Goal: Navigation & Orientation: Find specific page/section

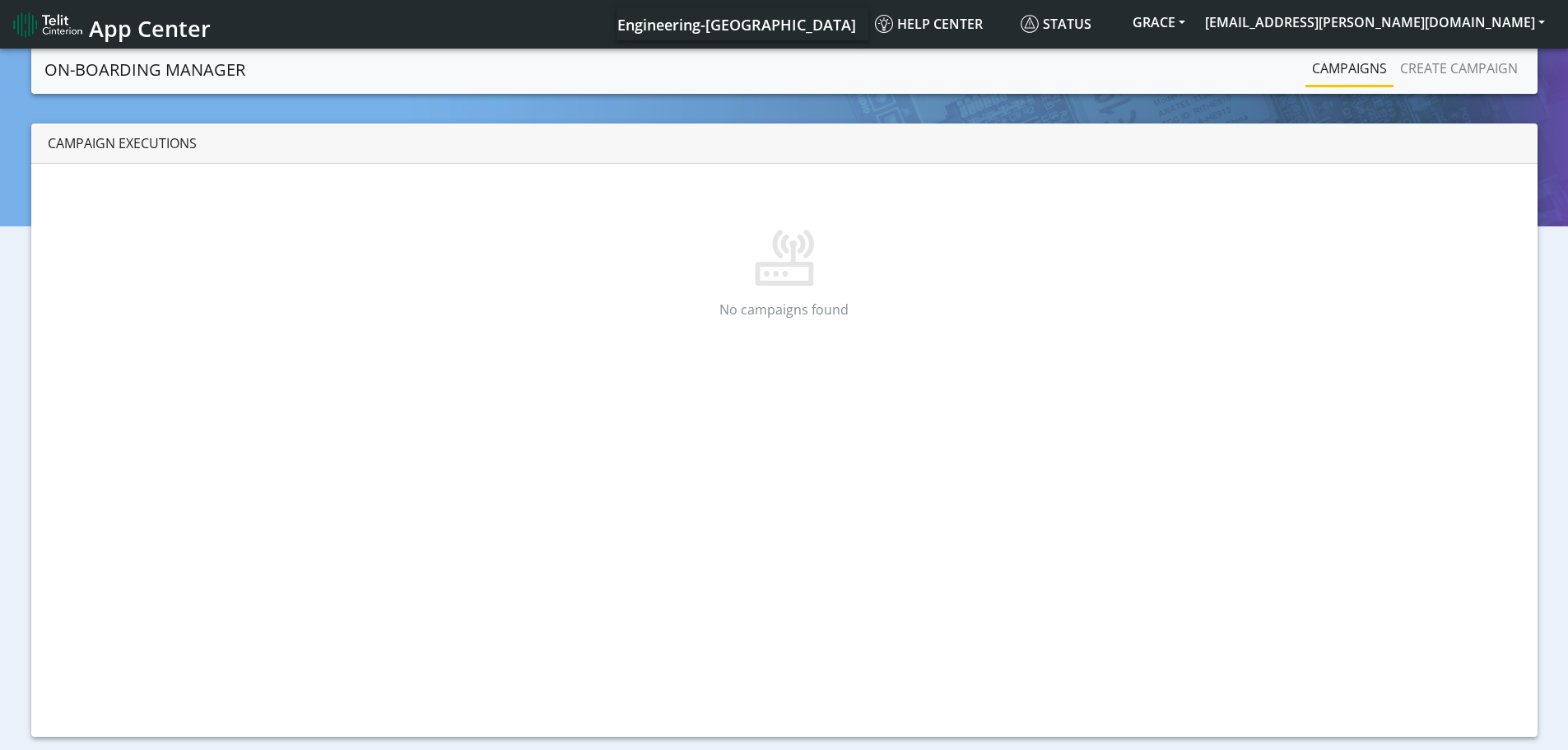
click at [1339, 66] on link "Campaigns" at bounding box center [1348, 68] width 88 height 33
click at [1195, 16] on button "GRACE" at bounding box center [1159, 22] width 73 height 30
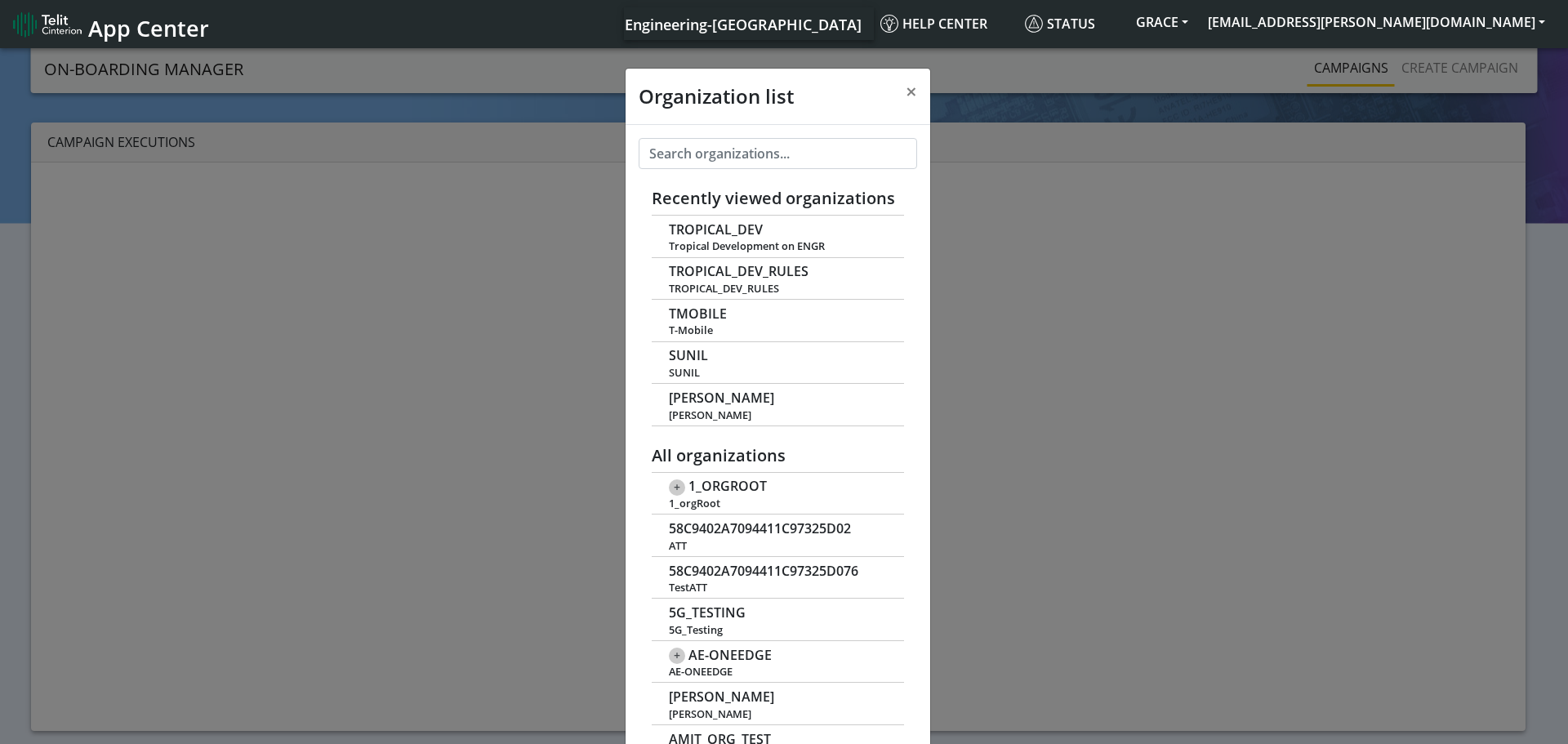
scroll to position [5, 0]
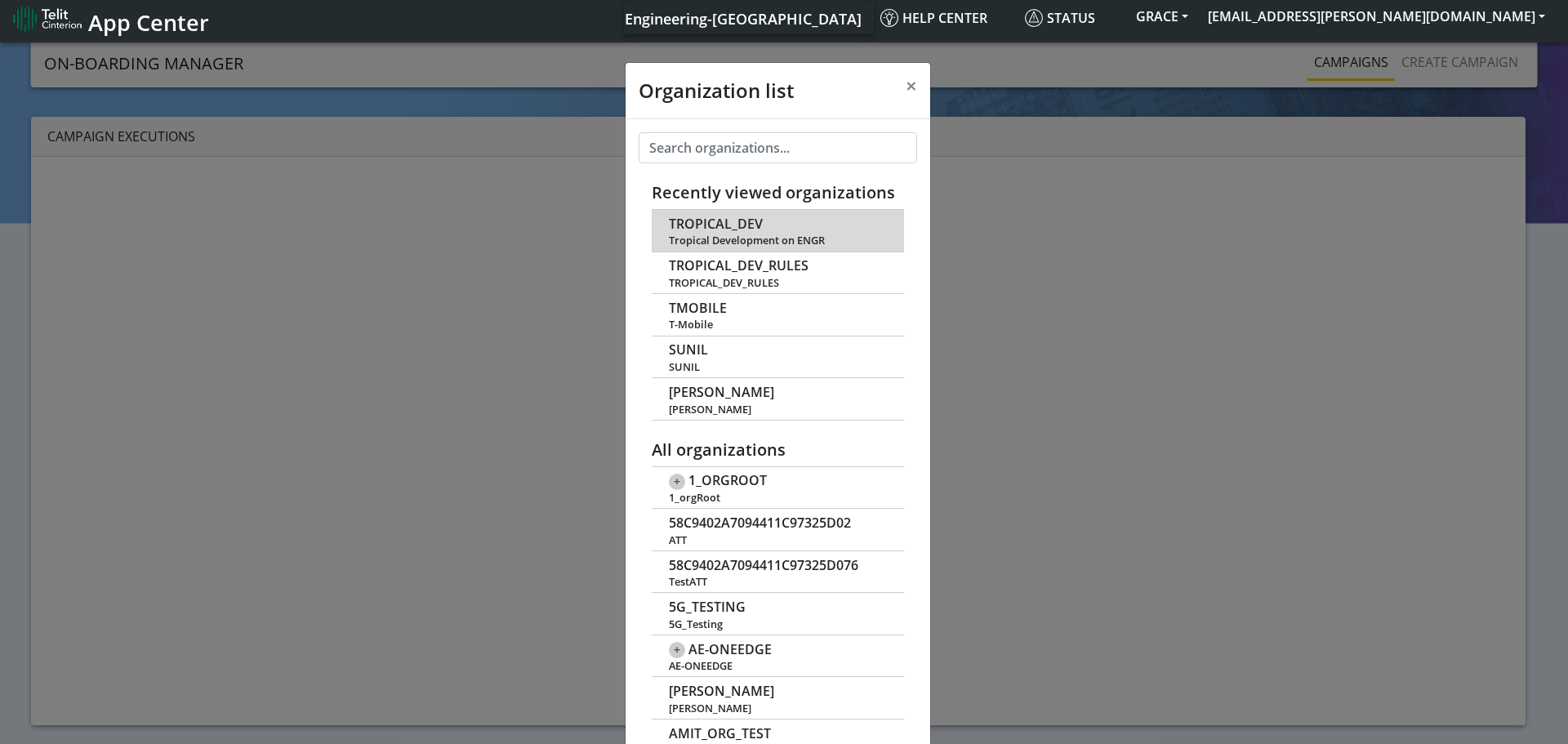
click at [691, 222] on span "TROPICAL_DEV" at bounding box center [716, 223] width 94 height 15
